Goal: Navigation & Orientation: Find specific page/section

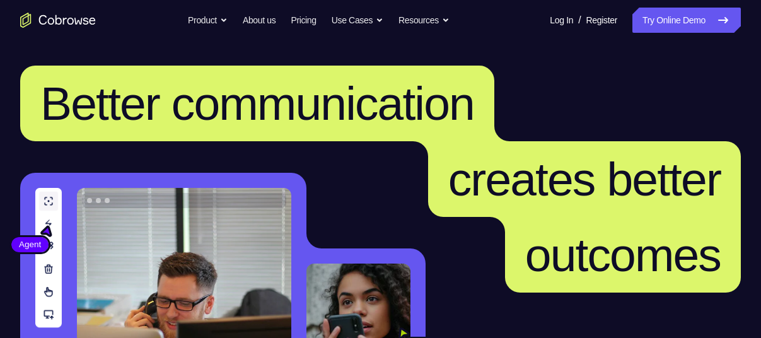
click at [675, 21] on link "Try Online Demo" at bounding box center [686, 20] width 108 height 25
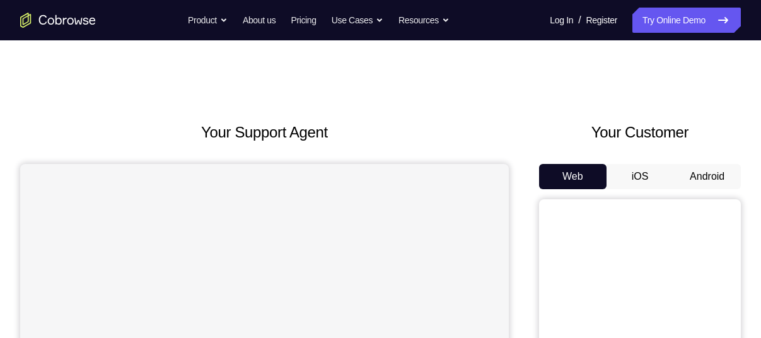
click at [707, 168] on button "Android" at bounding box center [706, 176] width 67 height 25
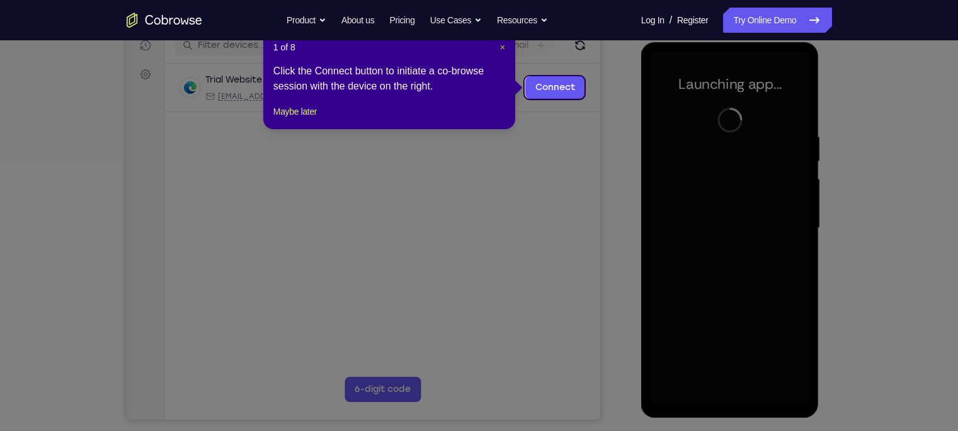
click at [500, 47] on span "×" at bounding box center [502, 47] width 5 height 10
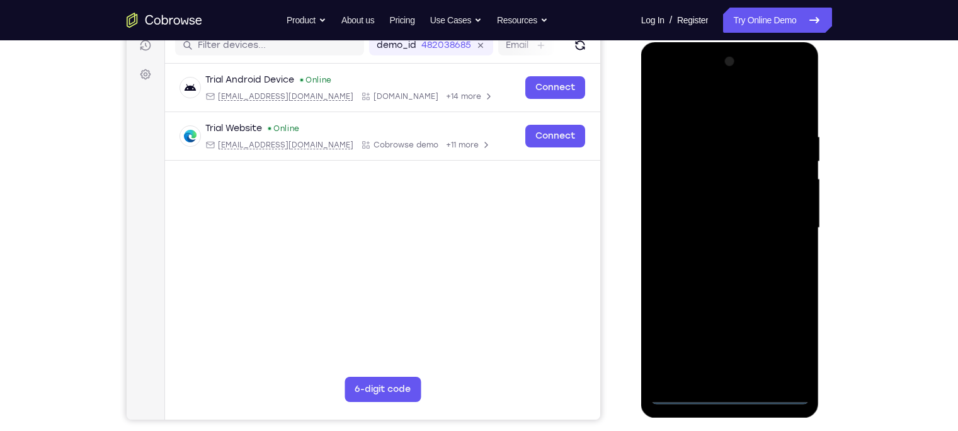
click at [734, 337] on div at bounding box center [730, 228] width 159 height 353
click at [760, 337] on div at bounding box center [730, 228] width 159 height 353
click at [679, 108] on div at bounding box center [730, 228] width 159 height 353
click at [760, 218] on div at bounding box center [730, 228] width 159 height 353
click at [716, 247] on div at bounding box center [730, 228] width 159 height 353
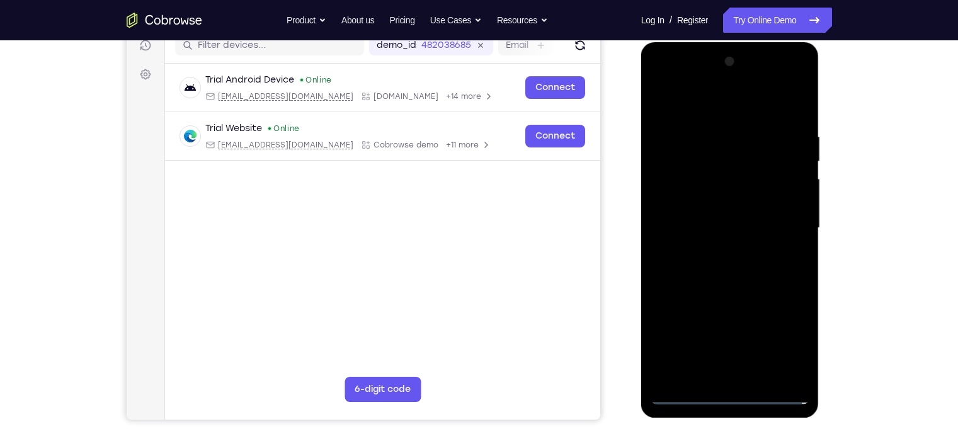
click at [708, 222] on div at bounding box center [730, 228] width 159 height 353
click at [709, 203] on div at bounding box center [730, 228] width 159 height 353
click at [708, 227] on div at bounding box center [730, 228] width 159 height 353
click at [702, 280] on div at bounding box center [730, 228] width 159 height 353
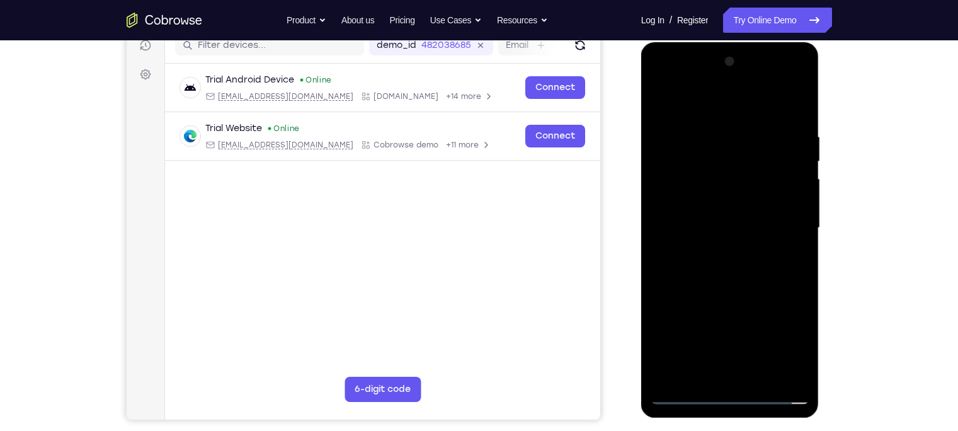
click at [700, 274] on div at bounding box center [730, 228] width 159 height 353
click at [745, 278] on div at bounding box center [730, 228] width 159 height 353
click at [760, 337] on div at bounding box center [730, 228] width 159 height 353
click at [733, 301] on div at bounding box center [730, 228] width 159 height 353
click at [660, 103] on div at bounding box center [730, 228] width 159 height 353
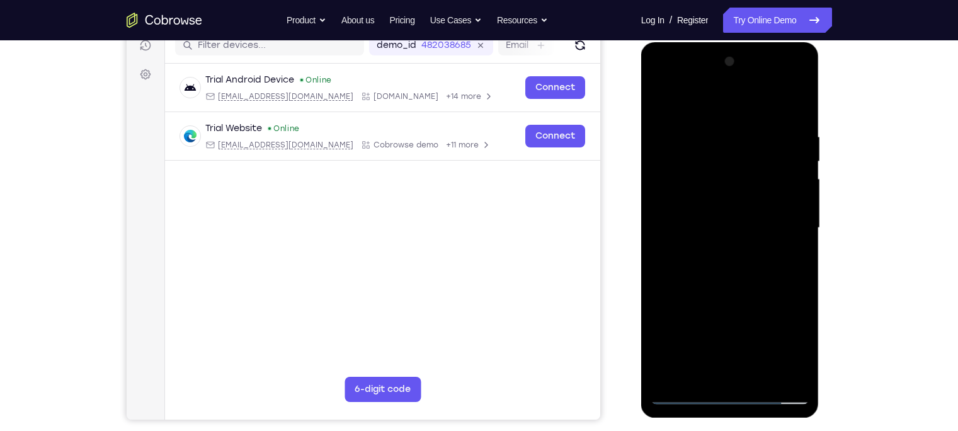
click at [720, 122] on div at bounding box center [730, 228] width 159 height 353
click at [760, 148] on div at bounding box center [730, 228] width 159 height 353
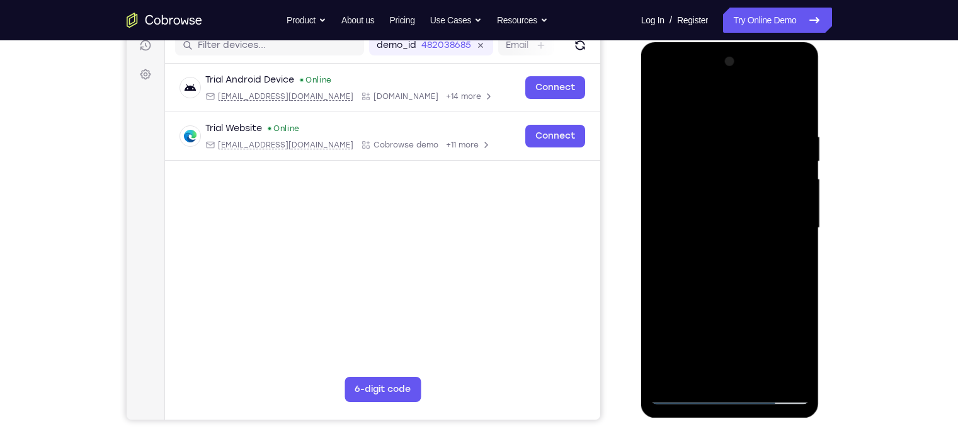
click at [760, 148] on div at bounding box center [730, 228] width 159 height 353
click at [760, 101] on div at bounding box center [730, 228] width 159 height 353
click at [760, 108] on div at bounding box center [730, 228] width 159 height 353
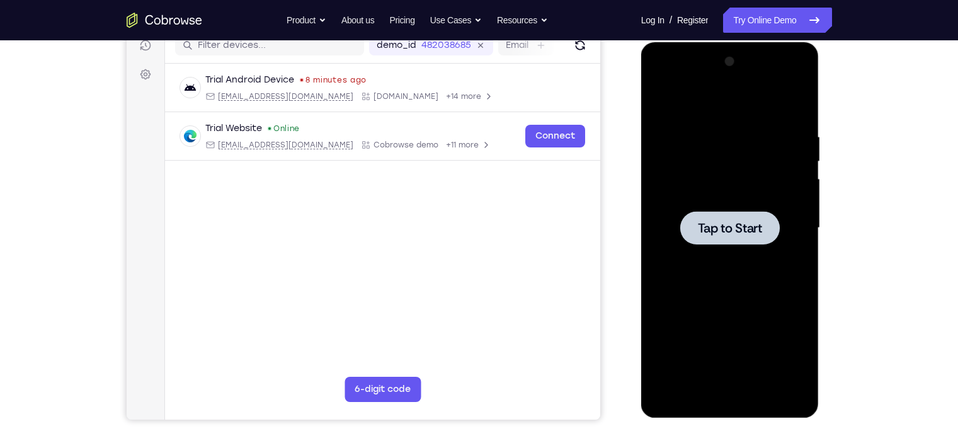
click at [709, 241] on div at bounding box center [731, 227] width 100 height 33
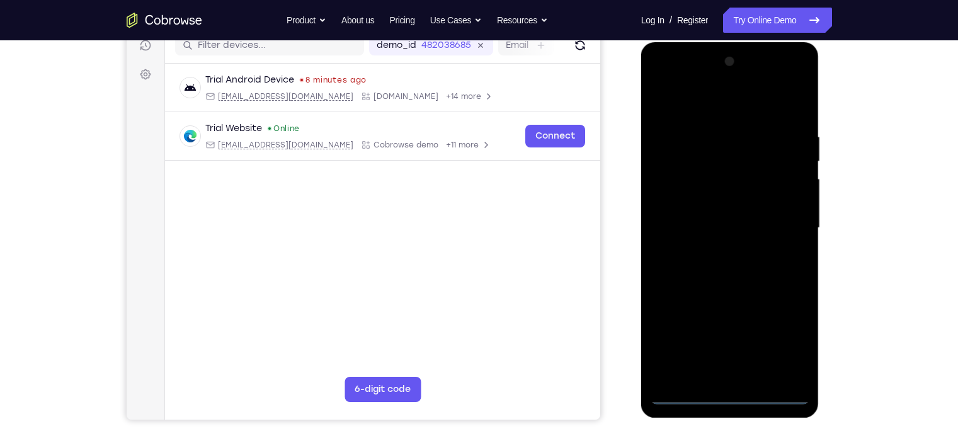
click at [735, 337] on div at bounding box center [730, 228] width 159 height 353
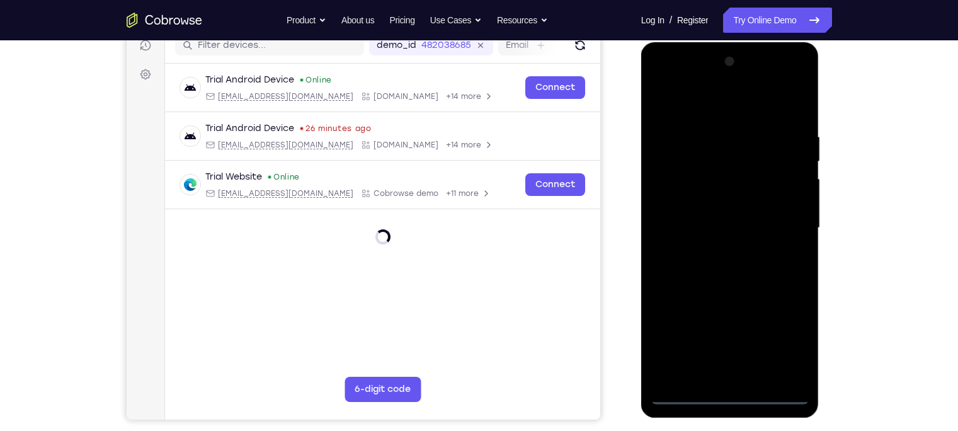
click at [760, 335] on div at bounding box center [730, 228] width 159 height 353
click at [760, 337] on div at bounding box center [730, 228] width 159 height 353
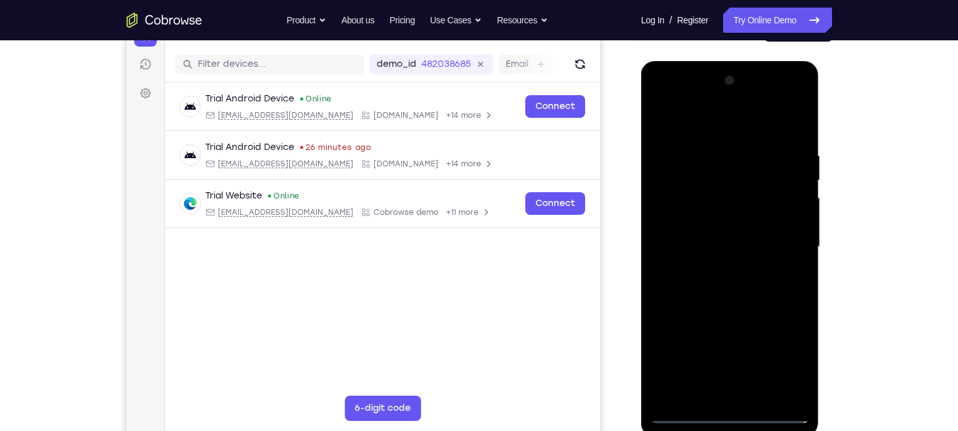
scroll to position [146, 0]
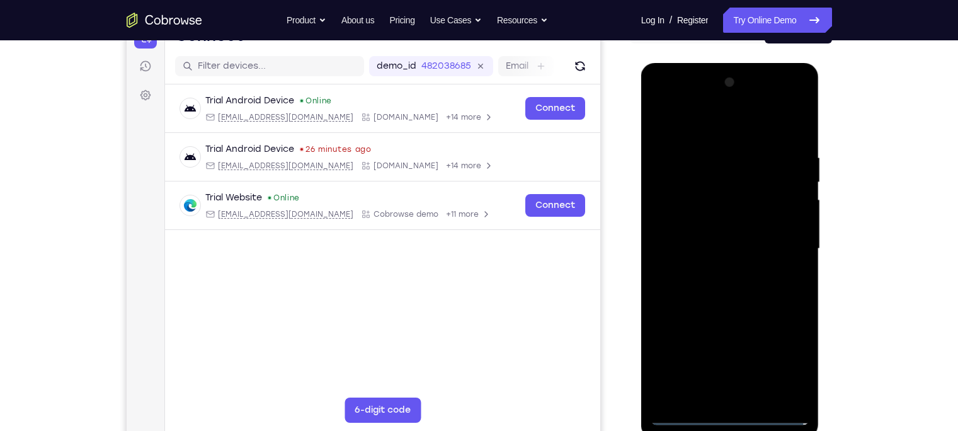
click at [704, 132] on div at bounding box center [730, 248] width 159 height 353
click at [760, 241] on div at bounding box center [730, 248] width 159 height 353
click at [715, 270] on div at bounding box center [730, 248] width 159 height 353
click at [691, 222] on div at bounding box center [730, 248] width 159 height 353
click at [697, 242] on div at bounding box center [730, 248] width 159 height 353
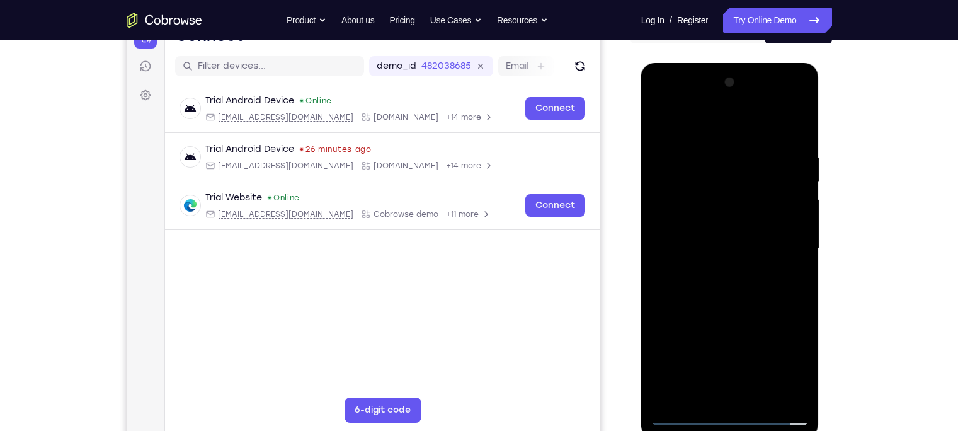
click at [703, 266] on div at bounding box center [730, 248] width 159 height 353
click at [717, 337] on div at bounding box center [730, 248] width 159 height 353
click at [717, 272] on div at bounding box center [730, 248] width 159 height 353
click at [720, 224] on div at bounding box center [730, 248] width 159 height 353
click at [707, 204] on div at bounding box center [730, 248] width 159 height 353
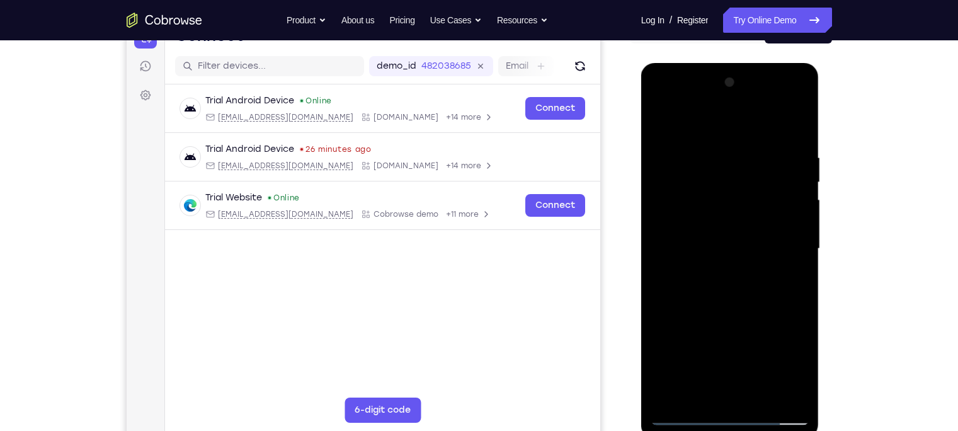
click at [710, 239] on div at bounding box center [730, 248] width 159 height 353
click at [706, 272] on div at bounding box center [730, 248] width 159 height 353
click at [689, 337] on div at bounding box center [730, 248] width 159 height 353
click at [686, 337] on div at bounding box center [730, 248] width 159 height 353
click at [760, 20] on link "Try Online Demo" at bounding box center [777, 20] width 108 height 25
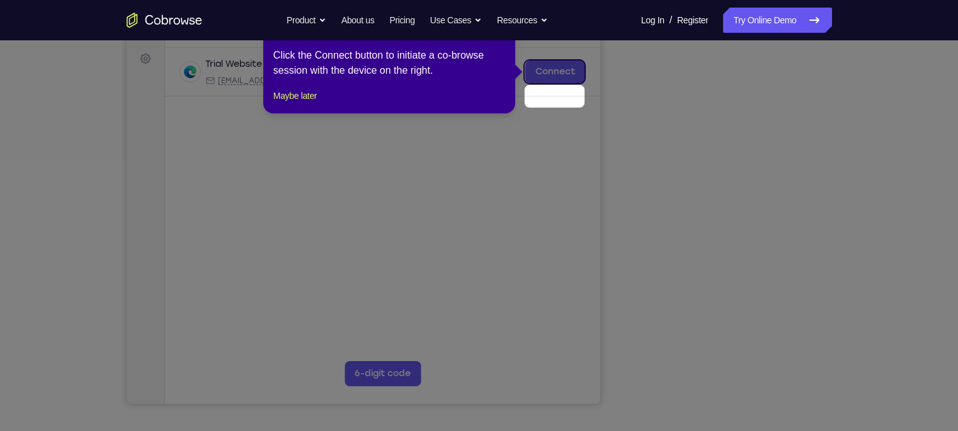
scroll to position [130, 0]
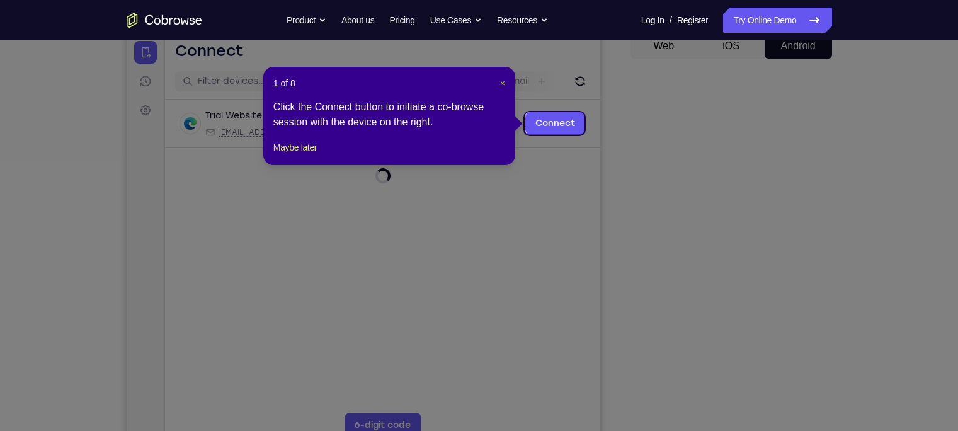
click at [504, 78] on span "×" at bounding box center [502, 83] width 5 height 10
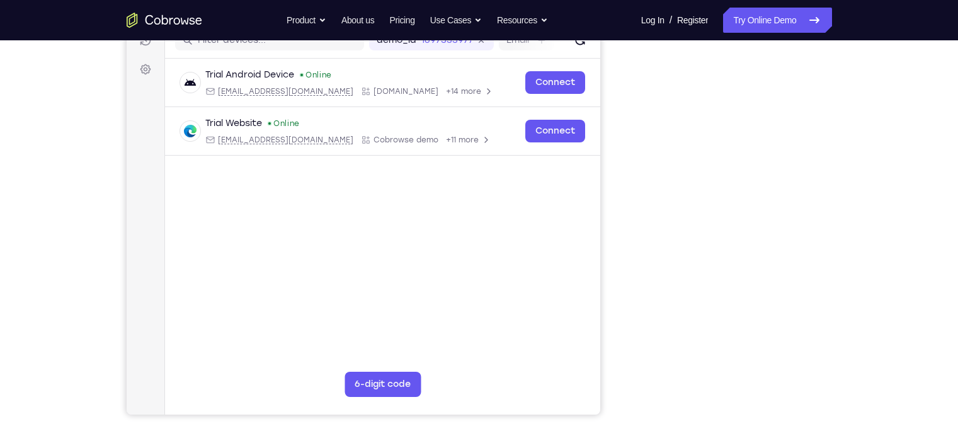
scroll to position [155, 0]
